Goal: Transaction & Acquisition: Register for event/course

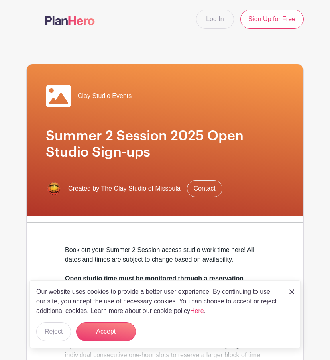
click at [293, 289] on link at bounding box center [291, 291] width 5 height 10
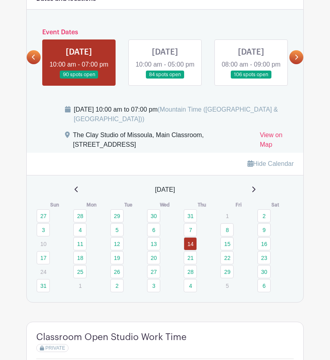
scroll to position [440, 0]
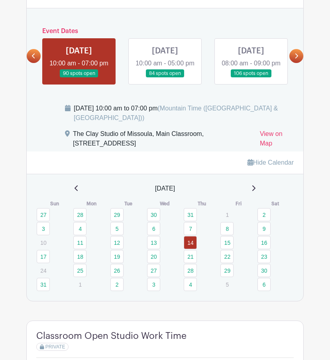
click at [251, 78] on link at bounding box center [251, 78] width 0 height 0
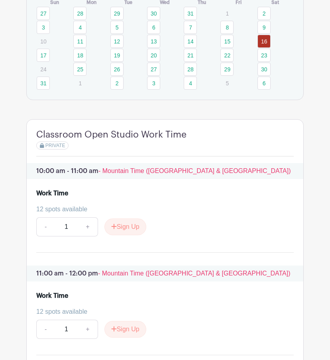
scroll to position [642, 0]
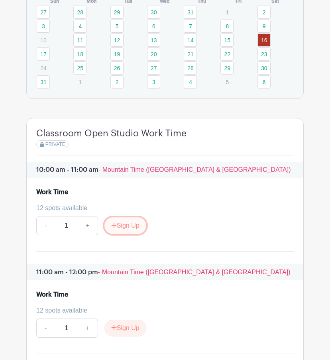
click at [131, 234] on button "Sign Up" at bounding box center [125, 225] width 42 height 17
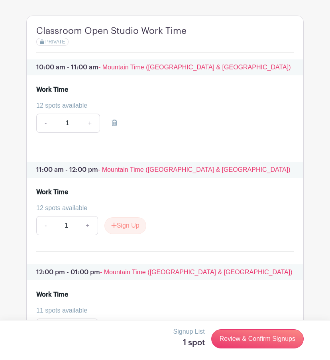
scroll to position [746, 0]
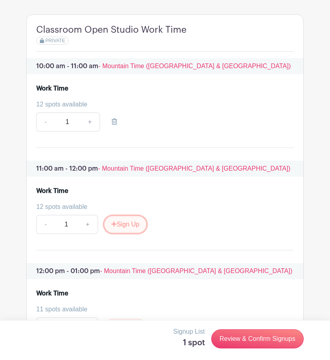
click at [129, 231] on button "Sign Up" at bounding box center [125, 224] width 42 height 17
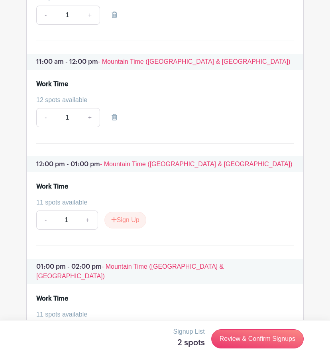
scroll to position [854, 0]
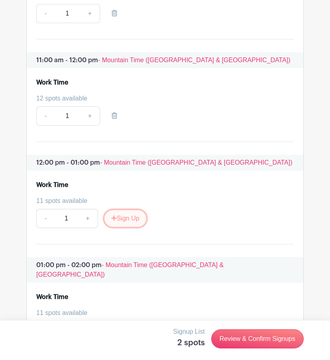
click at [117, 226] on button "Sign Up" at bounding box center [125, 218] width 42 height 17
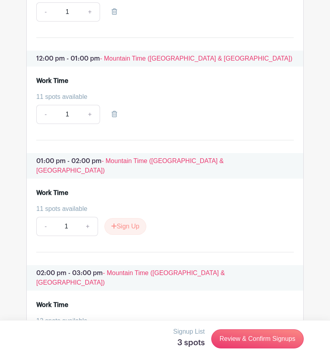
scroll to position [958, 0]
click at [127, 227] on button "Sign Up" at bounding box center [125, 225] width 42 height 17
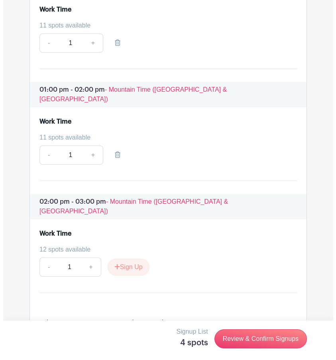
scroll to position [1030, 0]
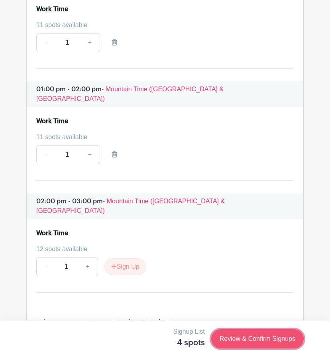
click at [265, 339] on link "Review & Confirm Signups" at bounding box center [257, 338] width 92 height 19
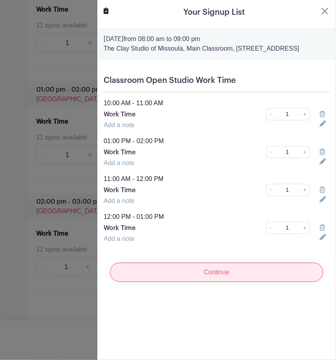
click at [206, 282] on input "Continue" at bounding box center [216, 271] width 213 height 19
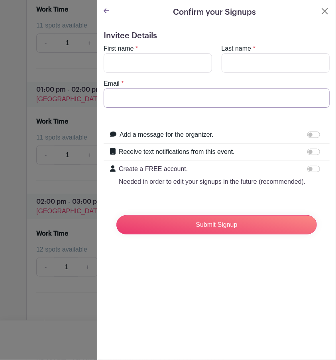
type input "[EMAIL_ADDRESS][DOMAIN_NAME]"
click at [133, 63] on input "First name" at bounding box center [158, 62] width 108 height 19
type input "[PERSON_NAME]"
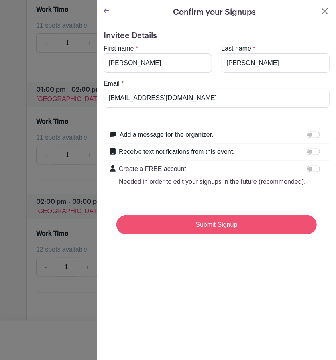
click at [176, 224] on input "Submit Signup" at bounding box center [216, 224] width 200 height 19
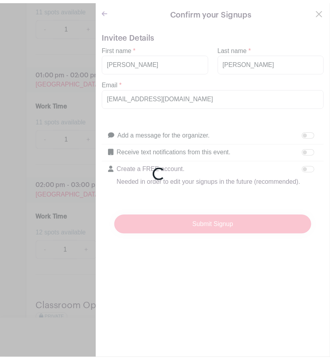
scroll to position [1063, 0]
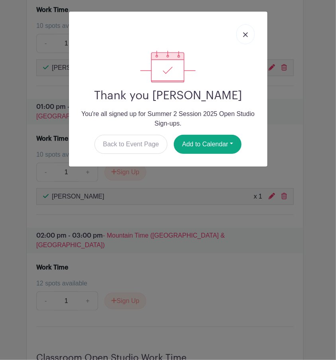
click at [176, 224] on div "Thank you [PERSON_NAME] You're all signed up for Summer 2 Session 2025 Open Stu…" at bounding box center [168, 180] width 336 height 360
